Goal: Book appointment/travel/reservation

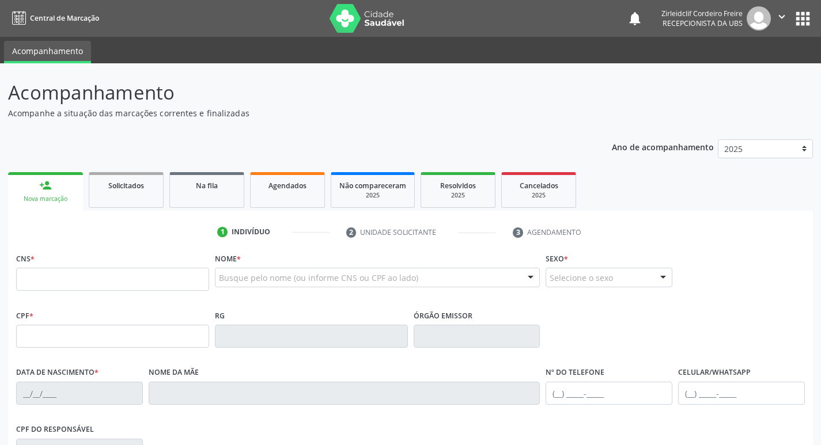
click at [52, 195] on div "Nova marcação" at bounding box center [45, 199] width 59 height 9
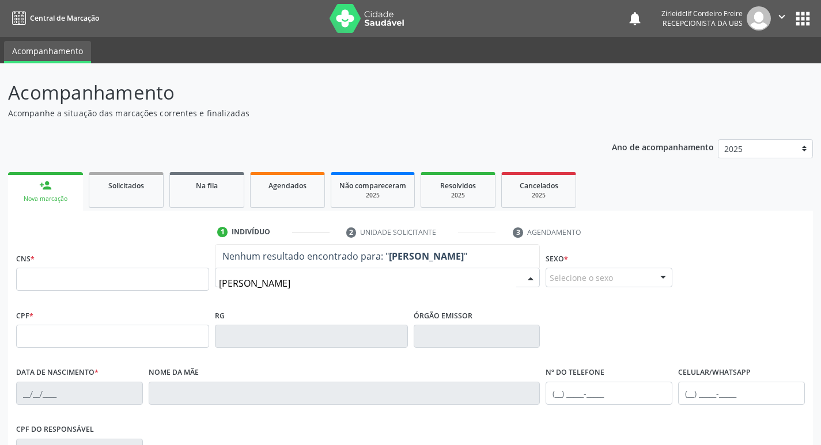
type input "[PERSON_NAME]"
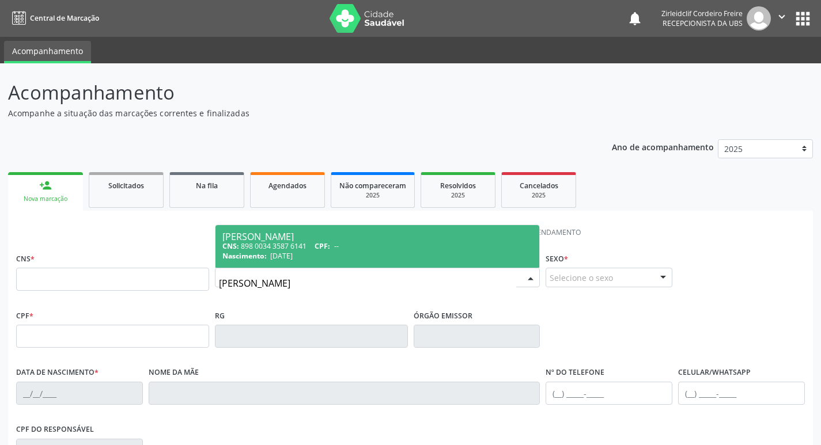
click at [392, 249] on div "CNS: 898 0034 3587 6141 CPF: --" at bounding box center [377, 246] width 311 height 10
type input "898 0034 3587 6141"
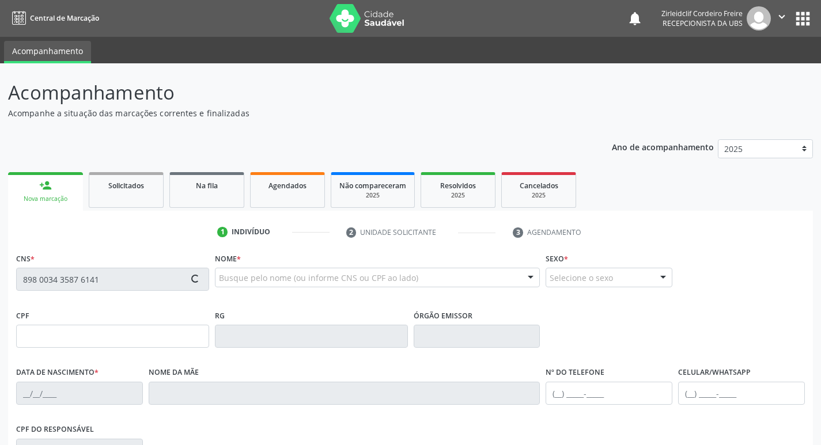
type input "[DATE]"
type input "[PERSON_NAME]"
type input "[PHONE_NUMBER]"
type input "S/N"
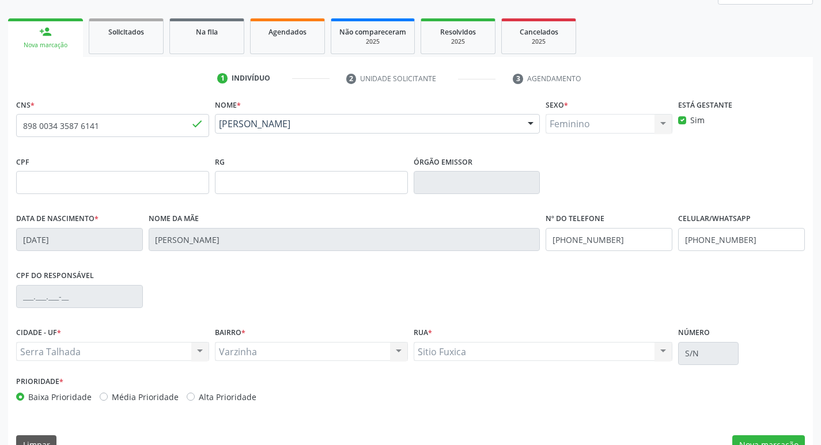
scroll to position [179, 0]
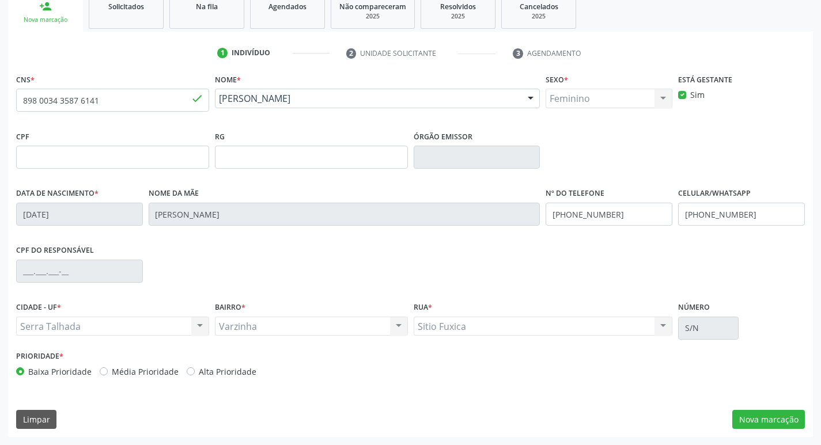
click at [65, 323] on div "Serra Talhada Serra Talhada Nenhum resultado encontrado para: " " Não há nenhum…" at bounding box center [112, 327] width 193 height 20
click at [790, 426] on button "Nova marcação" at bounding box center [768, 420] width 73 height 20
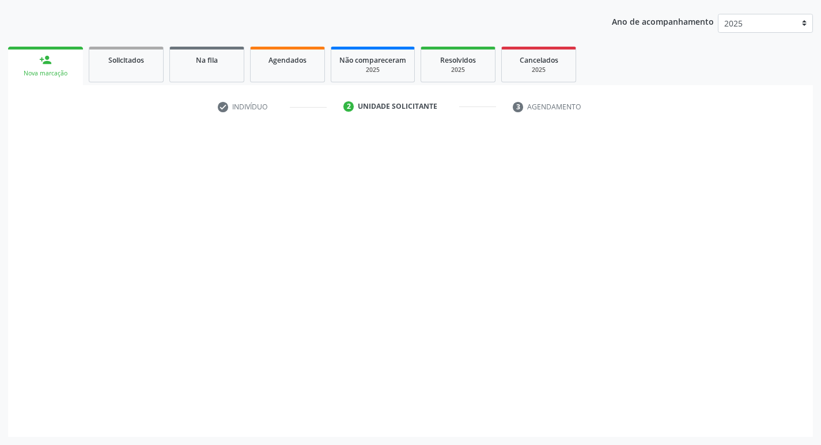
scroll to position [126, 0]
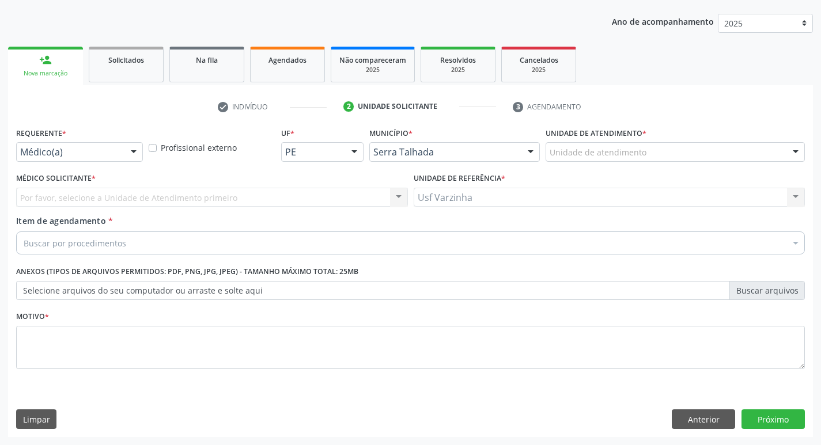
click at [134, 148] on div at bounding box center [133, 153] width 17 height 20
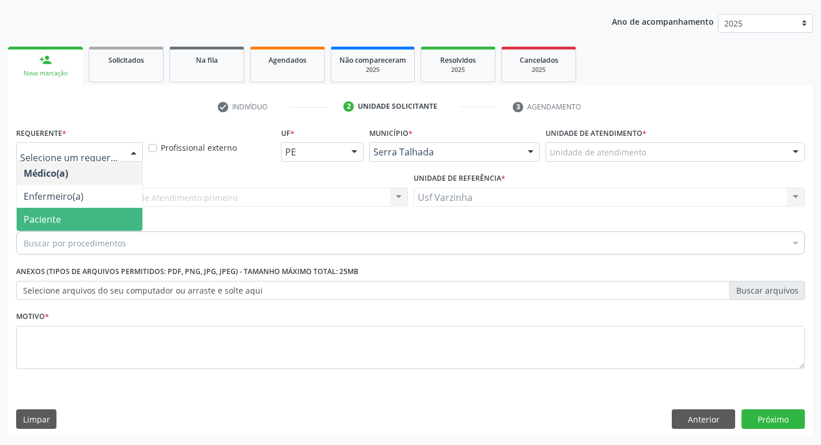
click at [109, 215] on span "Paciente" at bounding box center [80, 219] width 126 height 23
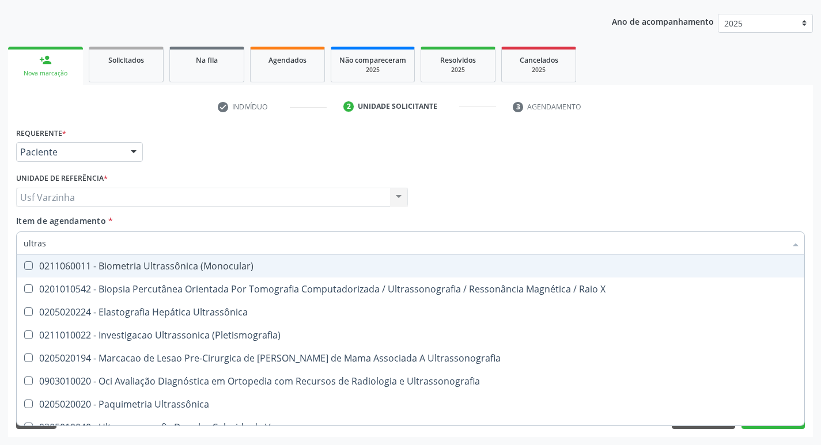
type input "ultrass"
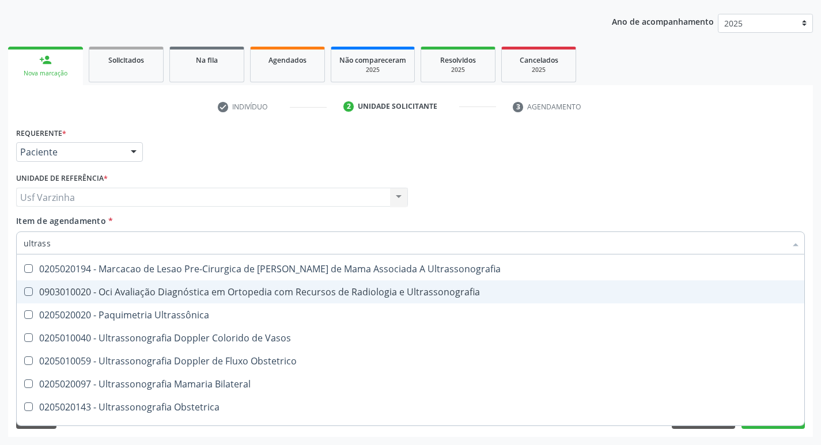
scroll to position [173, 0]
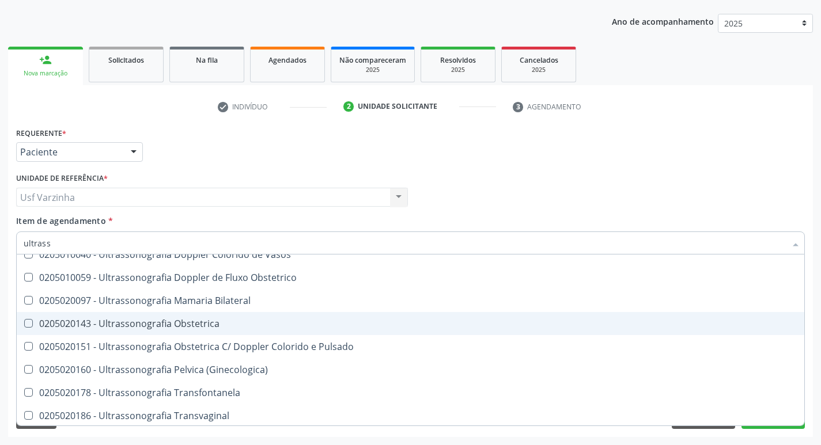
click at [191, 321] on div "0205020143 - Ultrassonografia Obstetrica" at bounding box center [411, 323] width 774 height 9
checkbox Obstetrica "true"
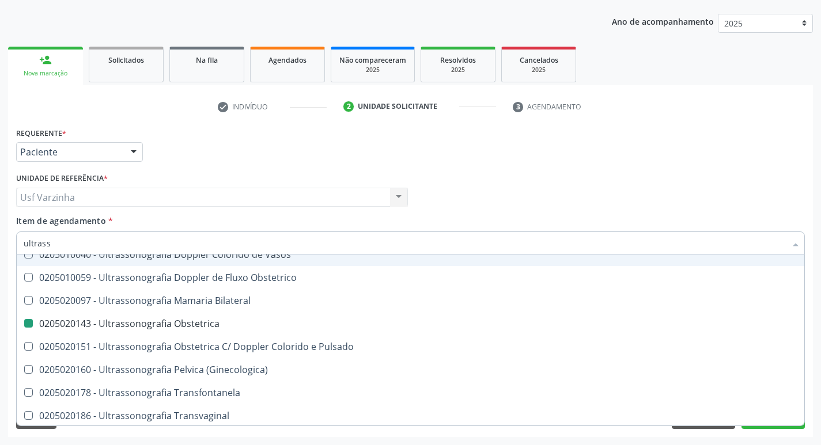
click at [132, 152] on div at bounding box center [133, 153] width 17 height 20
checkbox X "true"
checkbox Obstetrica "false"
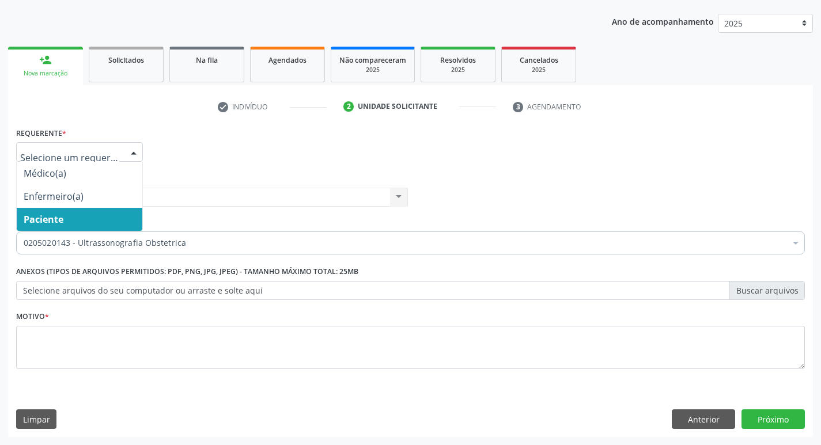
scroll to position [0, 0]
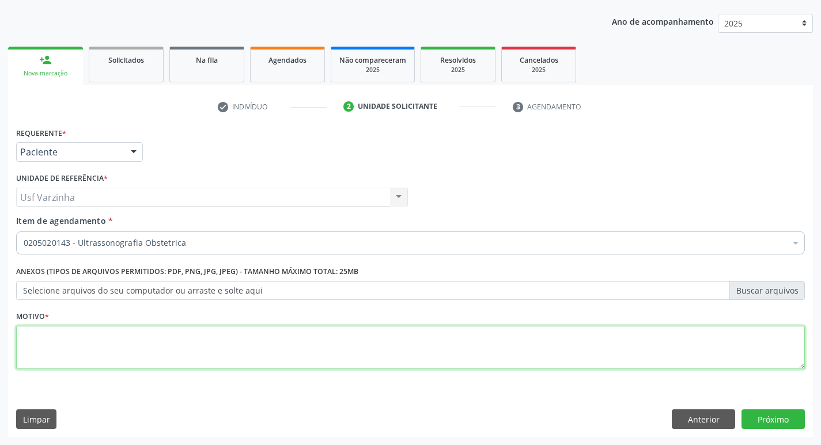
click at [89, 350] on textarea at bounding box center [410, 348] width 789 height 44
type textarea "gravidez"
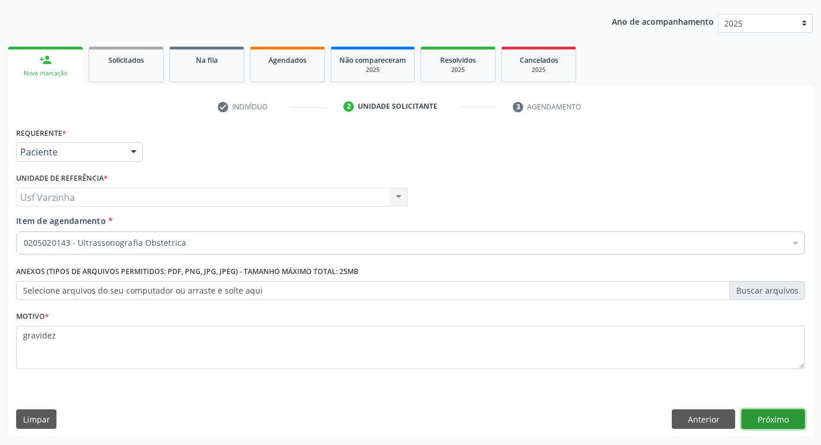
click at [775, 410] on button "Próximo" at bounding box center [773, 420] width 63 height 20
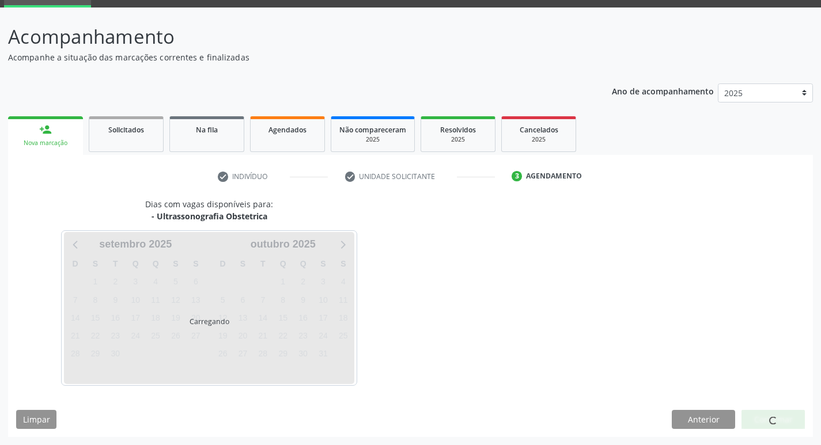
scroll to position [56, 0]
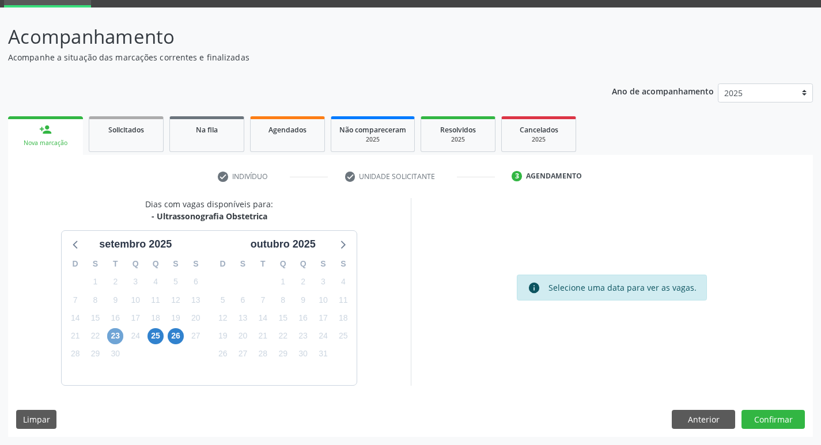
click at [113, 339] on span "23" at bounding box center [115, 336] width 16 height 16
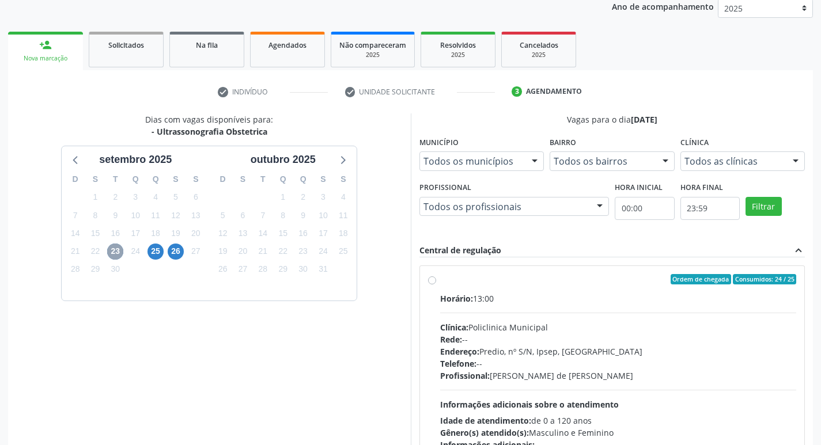
scroll to position [171, 0]
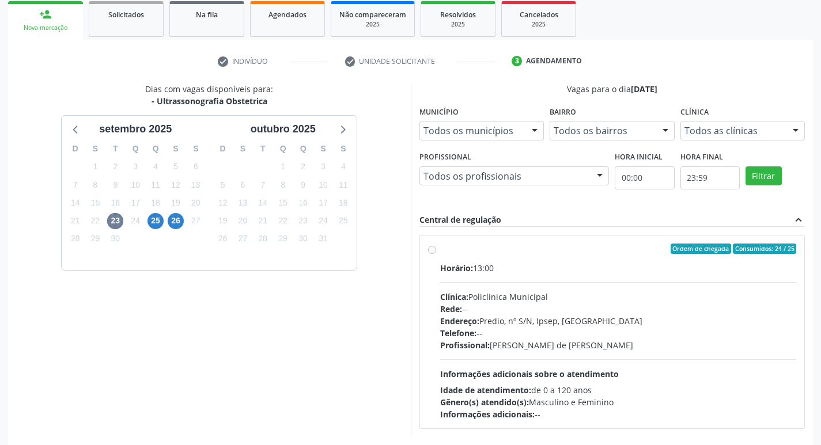
click at [440, 250] on label "Ordem de chegada Consumidos: 24 / 25 Horário: 13:00 Clínica: Policlinica Munici…" at bounding box center [618, 332] width 357 height 177
click at [433, 250] on input "Ordem de chegada Consumidos: 24 / 25 Horário: 13:00 Clínica: Policlinica Munici…" at bounding box center [432, 249] width 8 height 10
radio input "true"
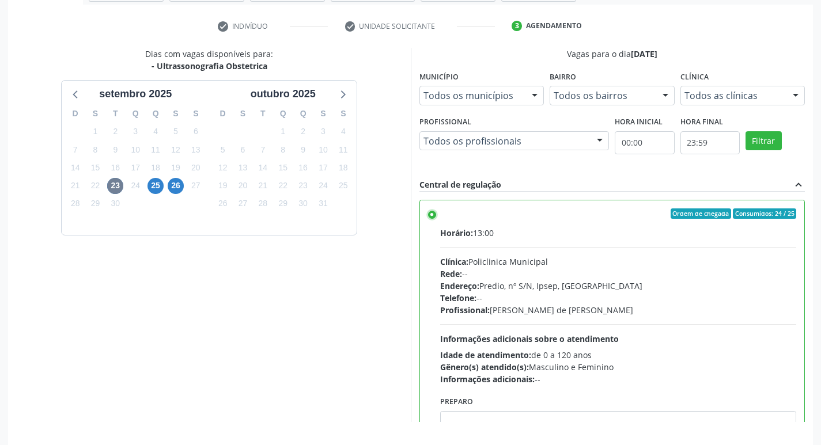
scroll to position [243, 0]
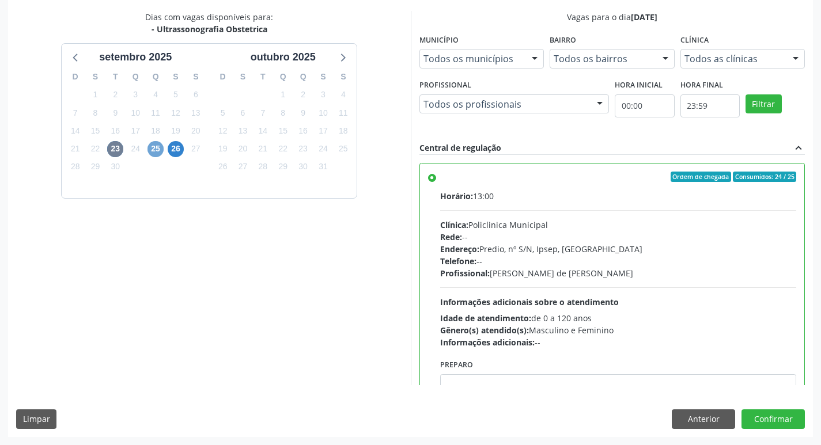
click at [153, 152] on span "25" at bounding box center [156, 149] width 16 height 16
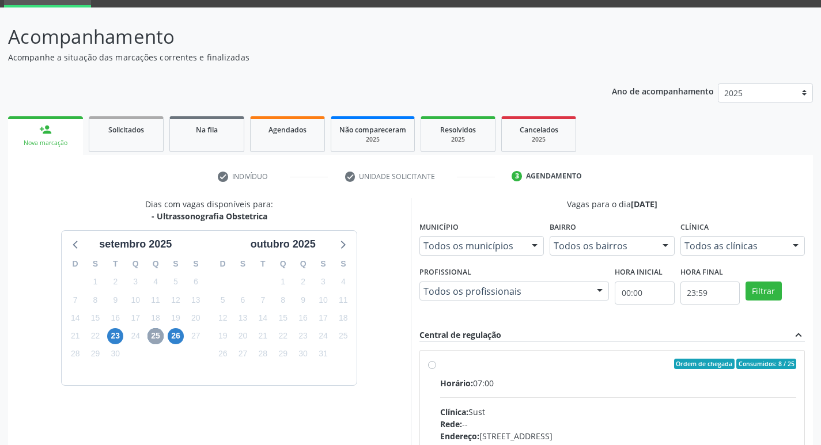
scroll to position [222, 0]
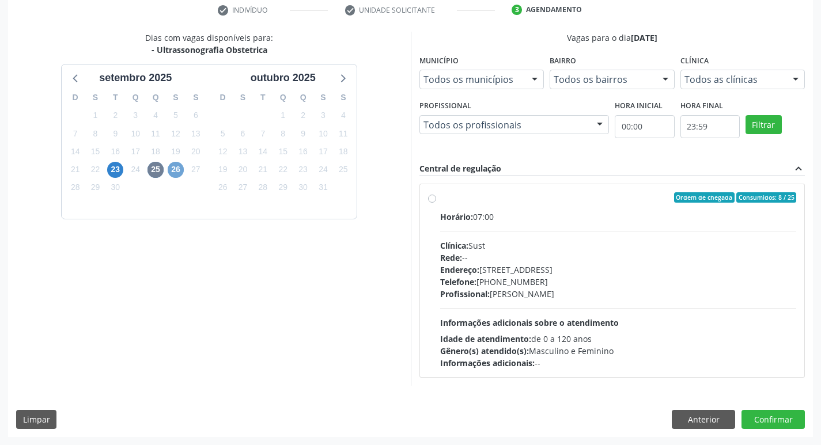
click at [177, 174] on span "26" at bounding box center [176, 170] width 16 height 16
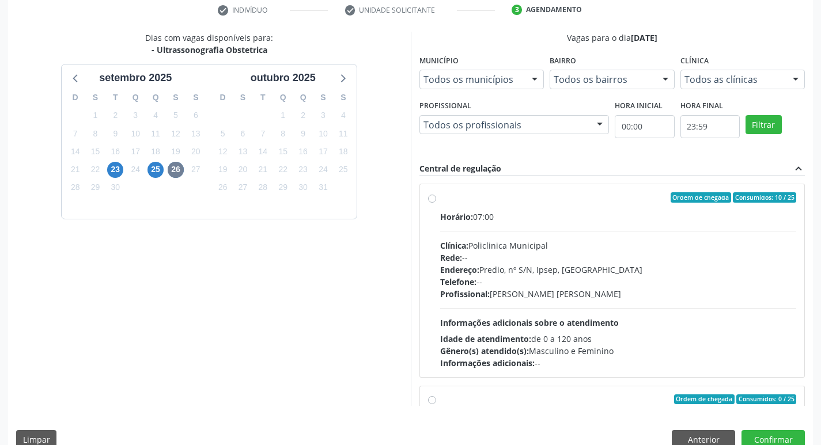
click at [440, 198] on label "Ordem de chegada Consumidos: 10 / 25 Horário: 07:00 Clínica: Policlinica Munici…" at bounding box center [618, 280] width 357 height 177
click at [432, 198] on input "Ordem de chegada Consumidos: 10 / 25 Horário: 07:00 Clínica: Policlinica Munici…" at bounding box center [432, 197] width 8 height 10
radio input "true"
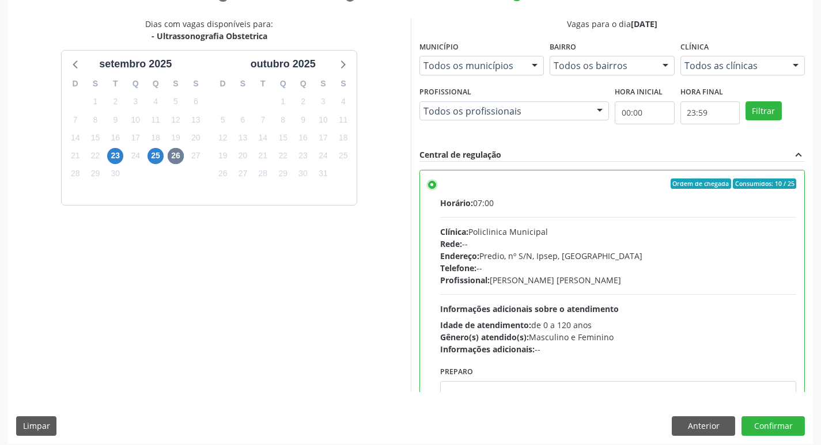
scroll to position [243, 0]
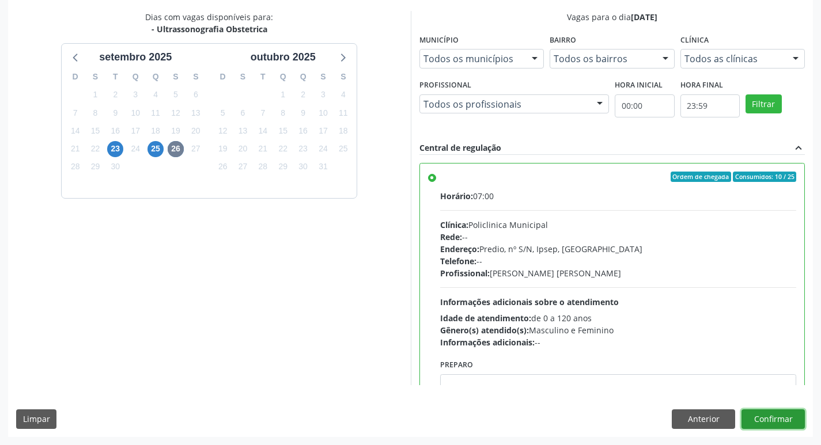
click at [768, 422] on button "Confirmar" at bounding box center [773, 420] width 63 height 20
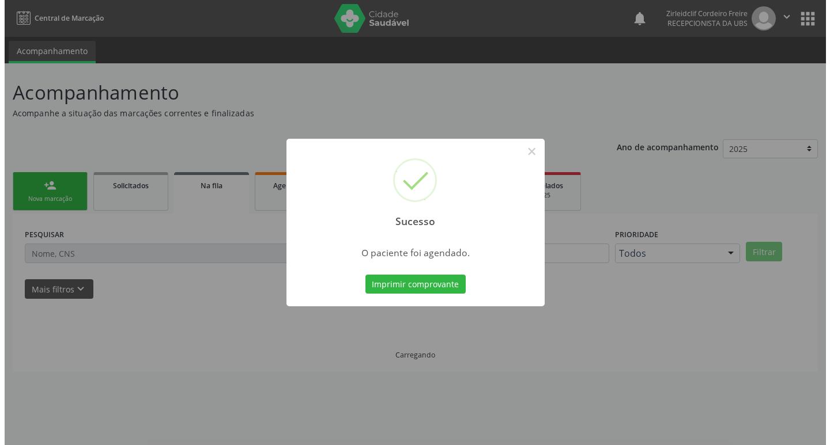
scroll to position [0, 0]
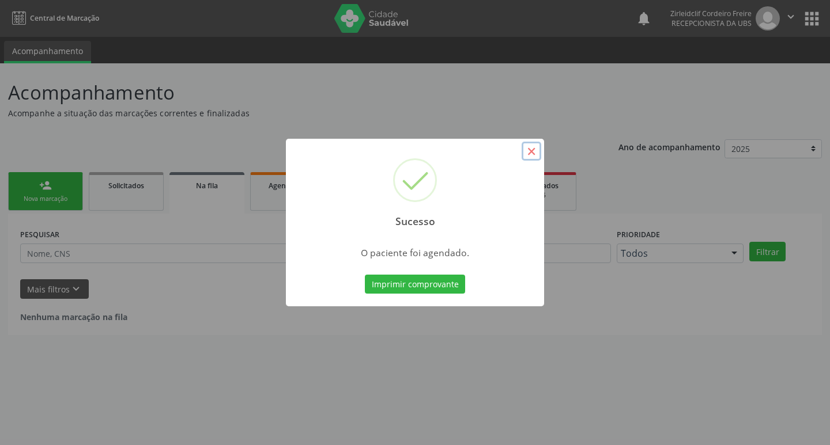
click at [530, 153] on button "×" at bounding box center [531, 152] width 20 height 20
